Goal: Information Seeking & Learning: Learn about a topic

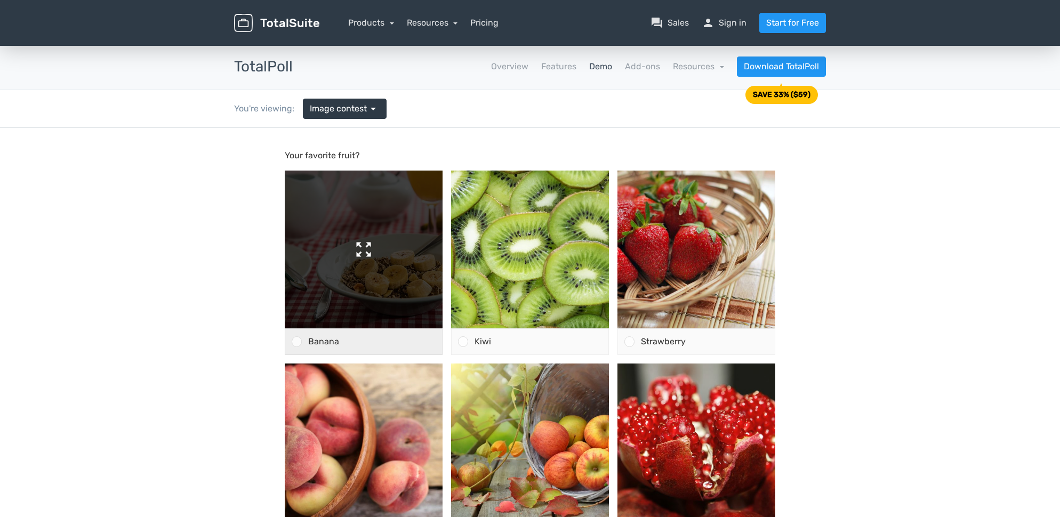
click at [363, 247] on img at bounding box center [364, 250] width 158 height 158
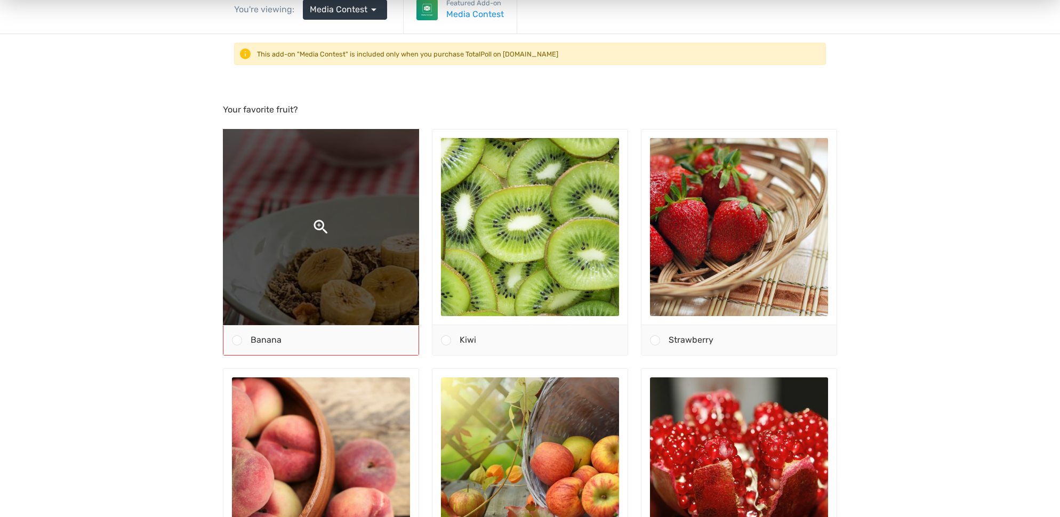
scroll to position [68, 0]
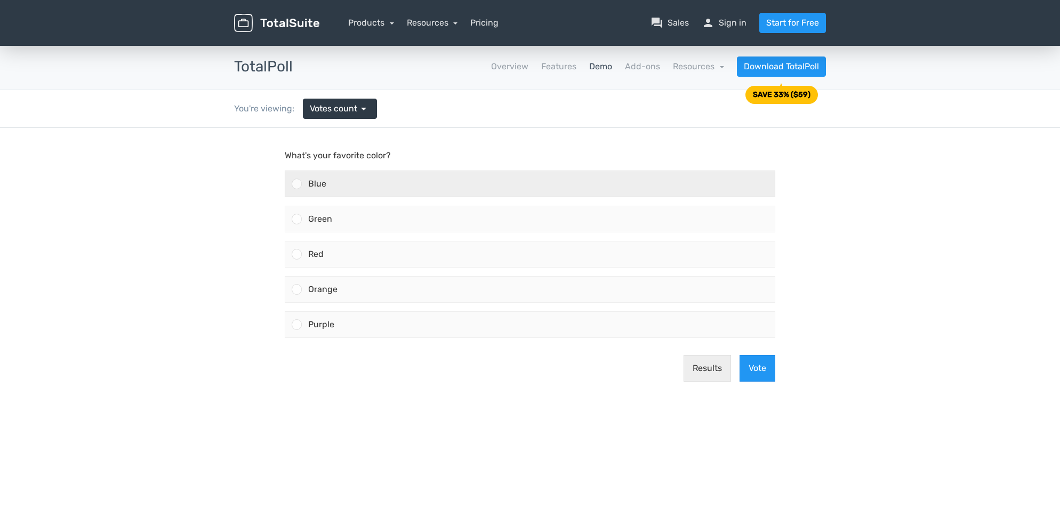
click at [301, 186] on div at bounding box center [297, 184] width 10 height 10
click at [297, 184] on input "Blue" at bounding box center [297, 184] width 0 height 0
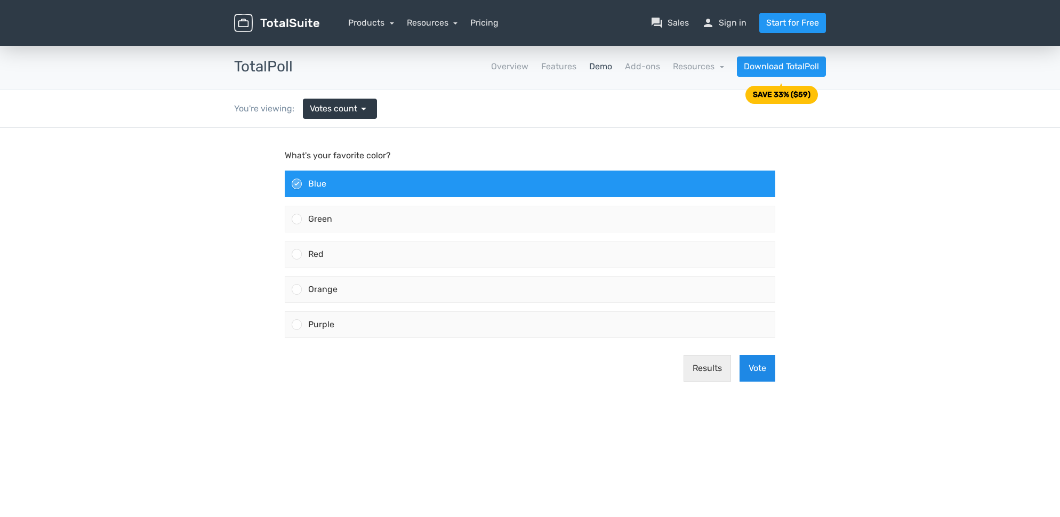
click at [769, 375] on button "Vote" at bounding box center [757, 368] width 36 height 27
